Goal: Transaction & Acquisition: Purchase product/service

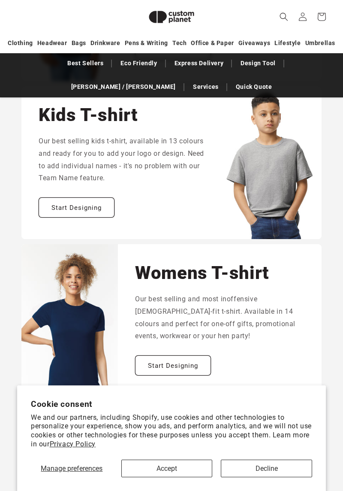
scroll to position [637, 0]
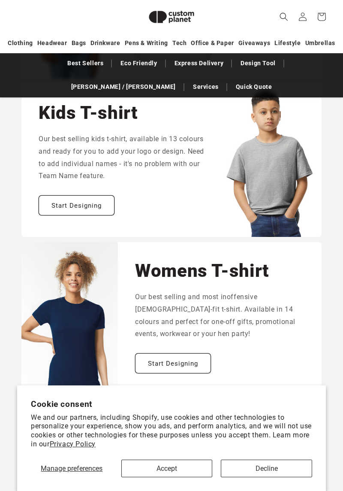
click at [175, 57] on link "Start Designing" at bounding box center [173, 47] width 76 height 20
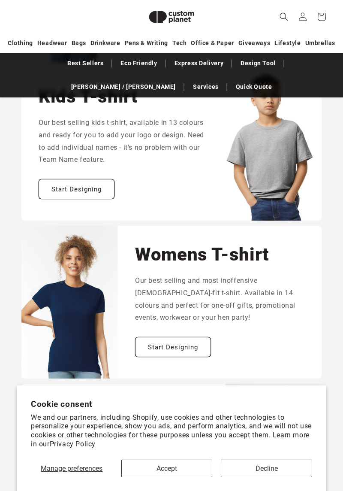
scroll to position [665, 0]
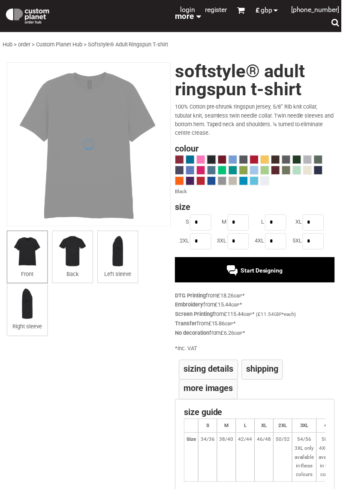
click at [230, 394] on li "More Images" at bounding box center [209, 391] width 59 height 20
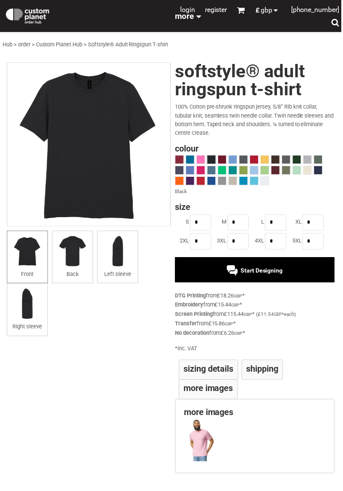
click at [224, 223] on label "M" at bounding box center [221, 223] width 13 height 9
click at [310, 172] on span at bounding box center [309, 171] width 8 height 8
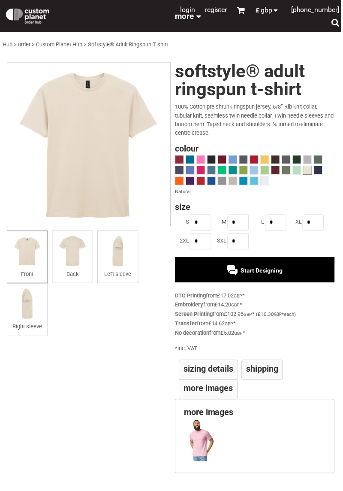
click at [305, 156] on span at bounding box center [309, 160] width 8 height 8
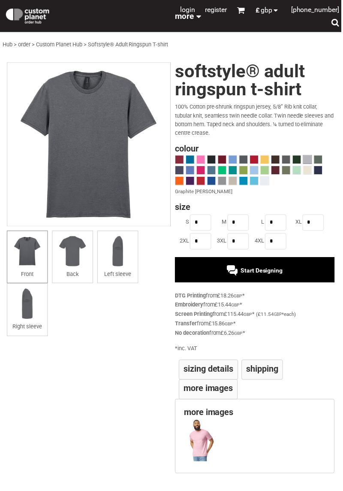
click at [269, 184] on span at bounding box center [266, 182] width 8 height 8
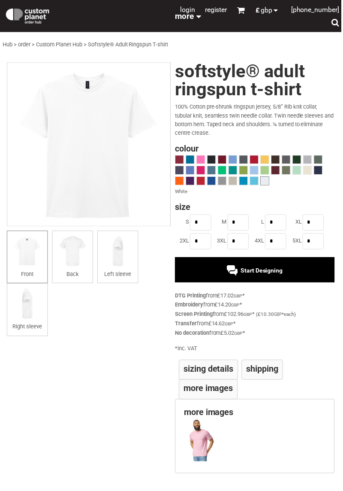
click at [72, 260] on img at bounding box center [73, 252] width 32 height 32
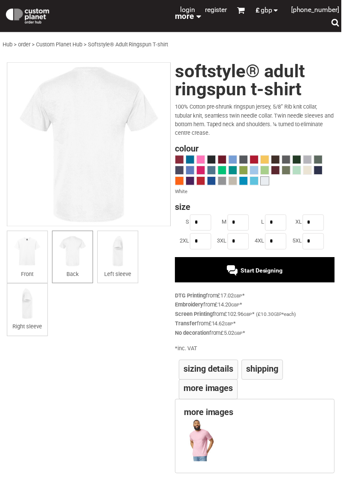
click at [262, 272] on span "Start Designing" at bounding box center [263, 271] width 42 height 7
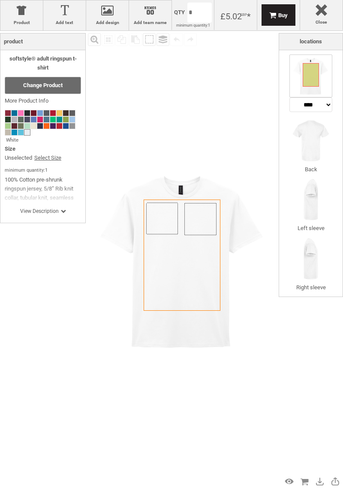
click at [51, 157] on link "Select Size" at bounding box center [47, 158] width 27 height 9
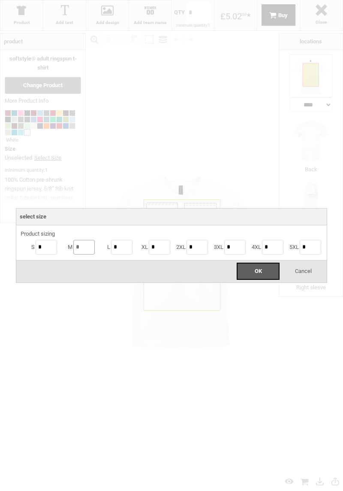
click at [75, 249] on input "*" at bounding box center [83, 247] width 21 height 15
click at [83, 245] on input "**" at bounding box center [83, 247] width 21 height 15
type input "*"
